Goal: Information Seeking & Learning: Learn about a topic

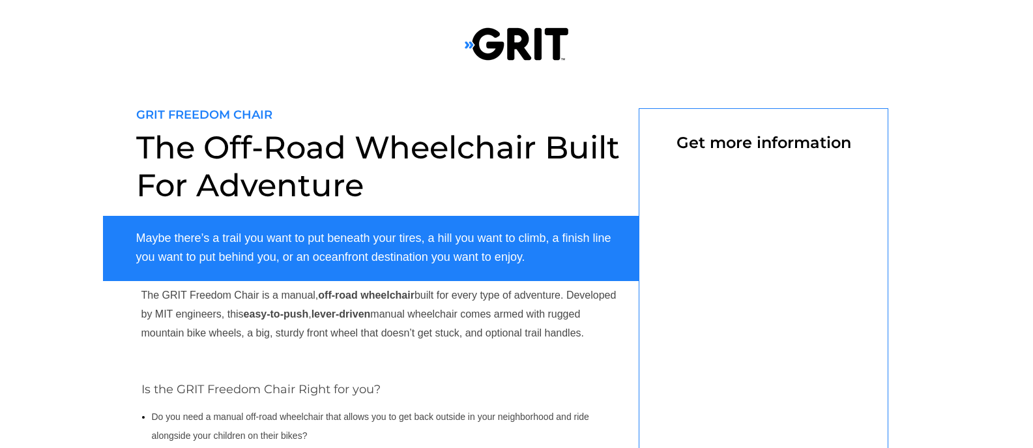
select select "US"
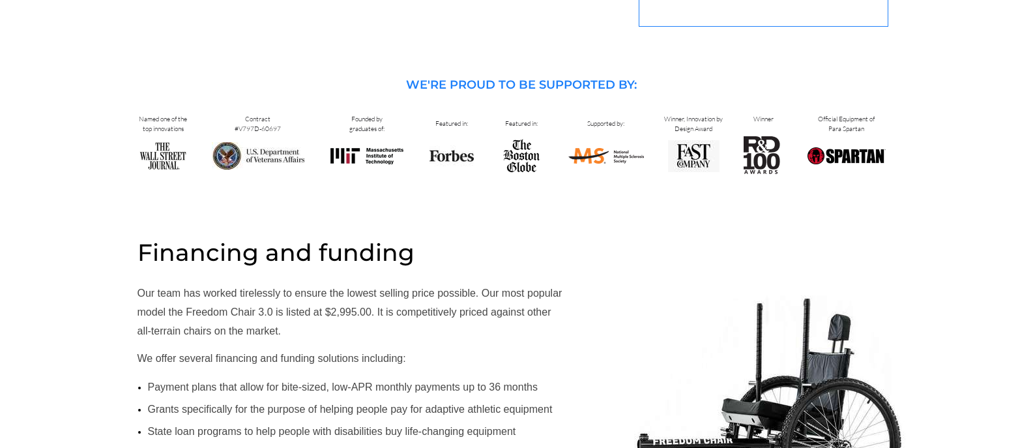
scroll to position [204, 0]
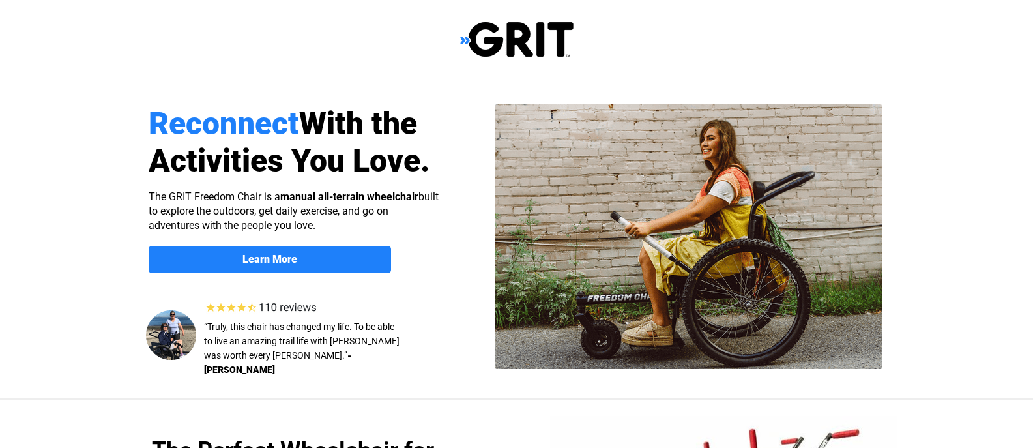
select select "US"
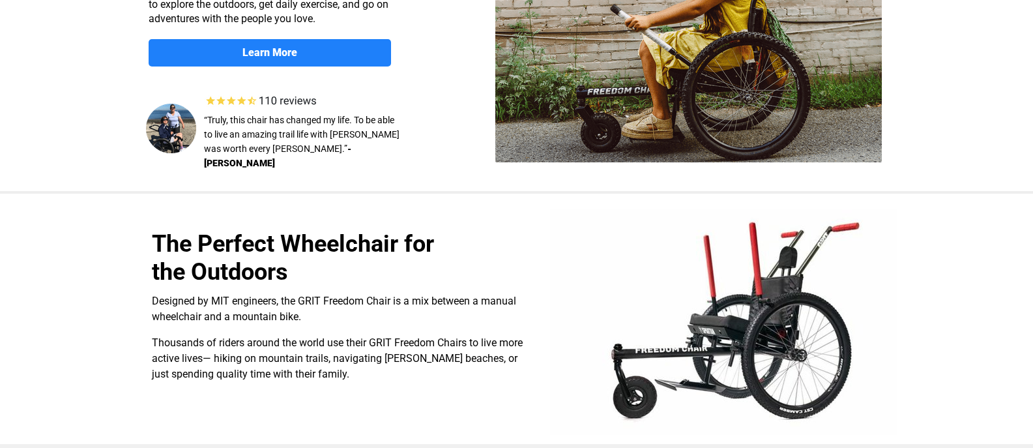
scroll to position [22, 0]
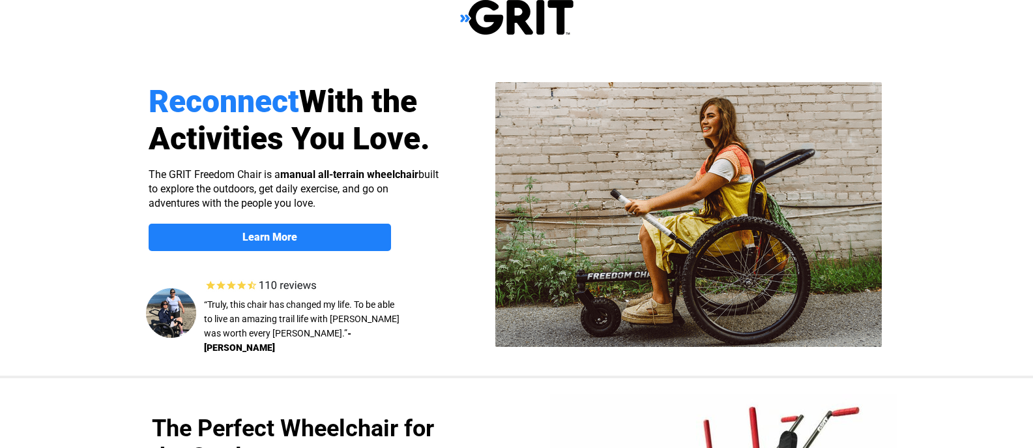
click at [302, 282] on img at bounding box center [265, 285] width 125 height 18
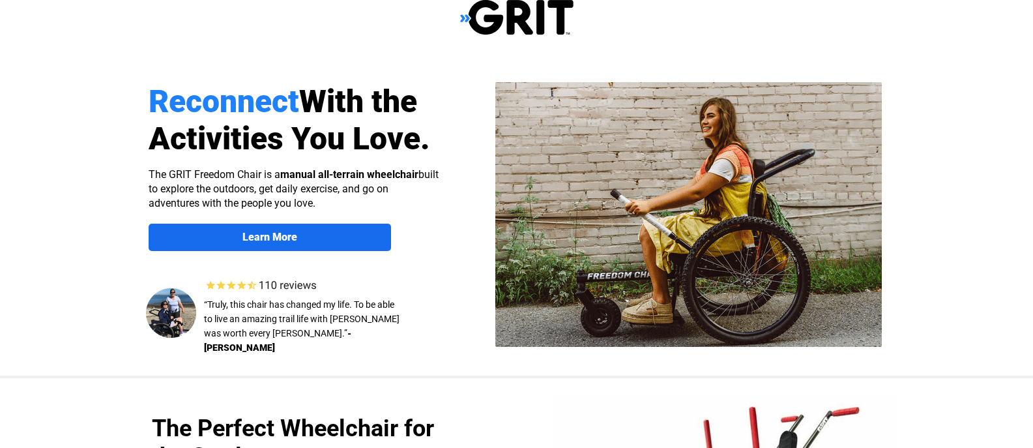
click at [291, 239] on strong "Learn More" at bounding box center [269, 237] width 55 height 12
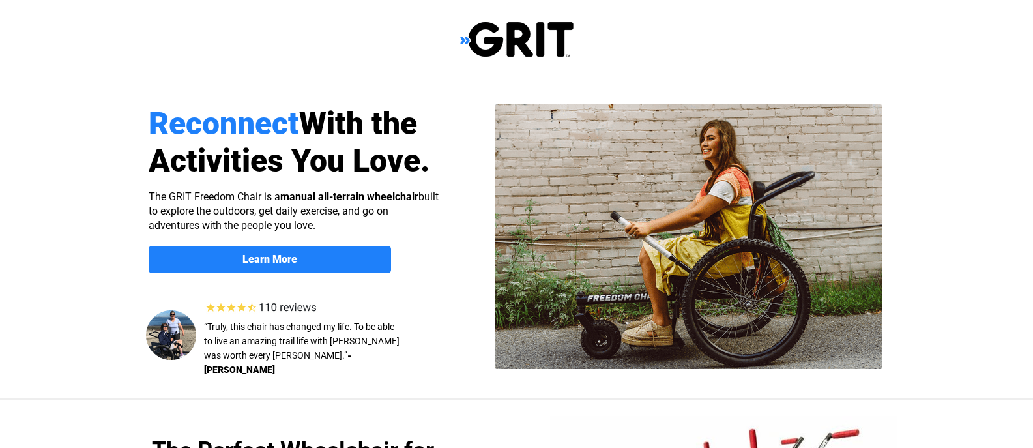
scroll to position [1007, 0]
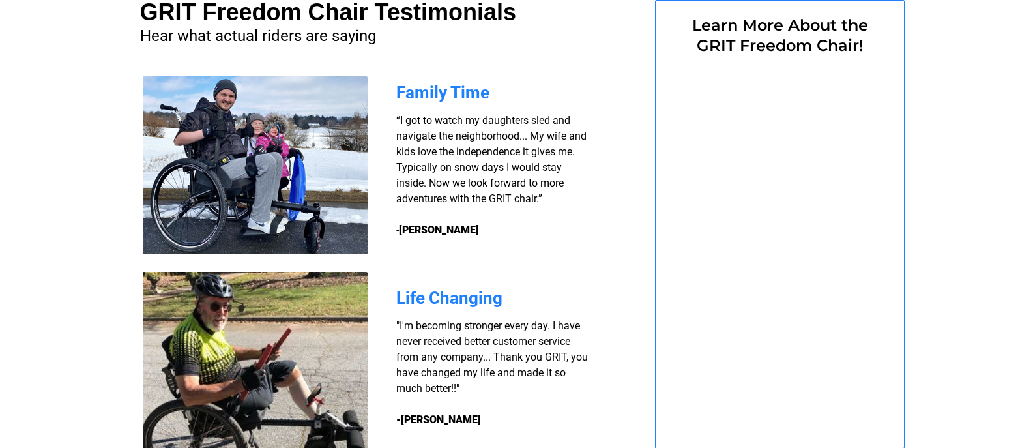
select select "US"
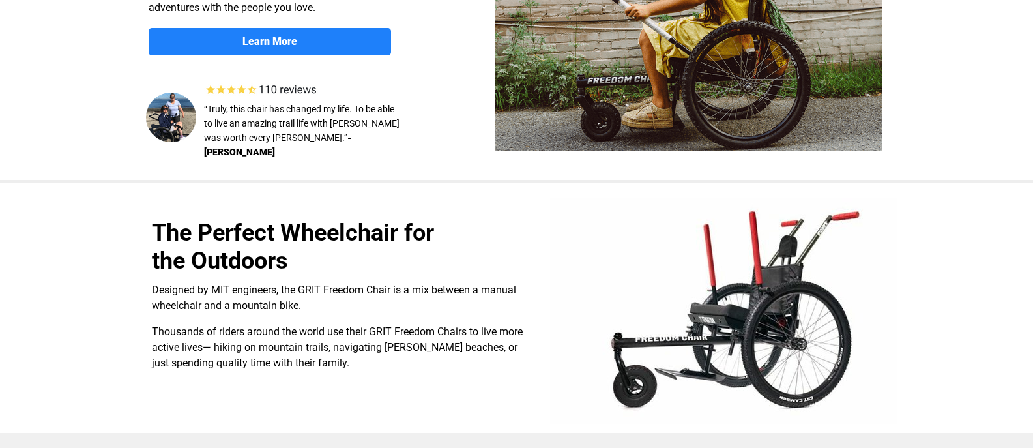
scroll to position [0, 0]
